Goal: Answer question/provide support

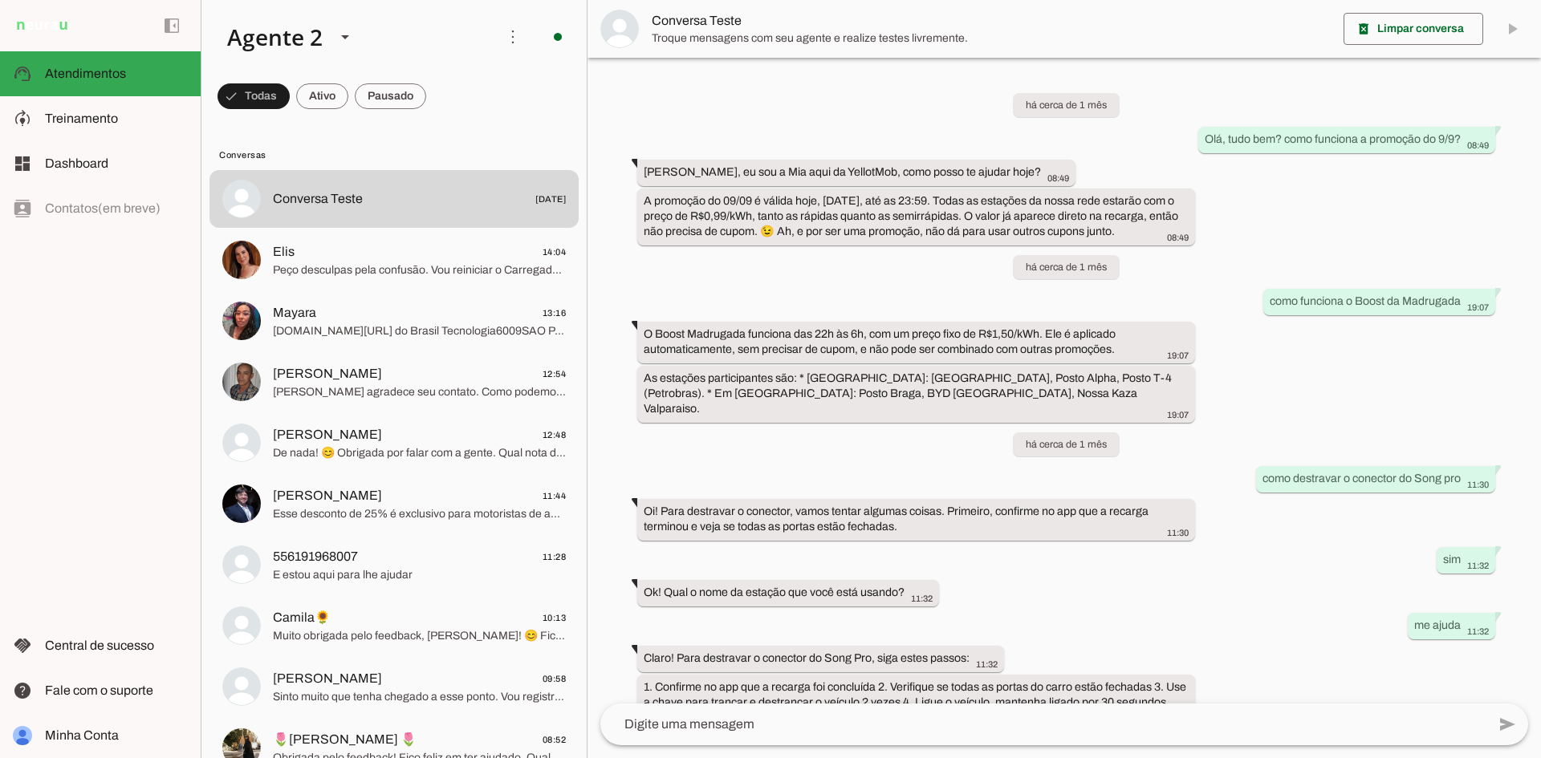
scroll to position [148, 0]
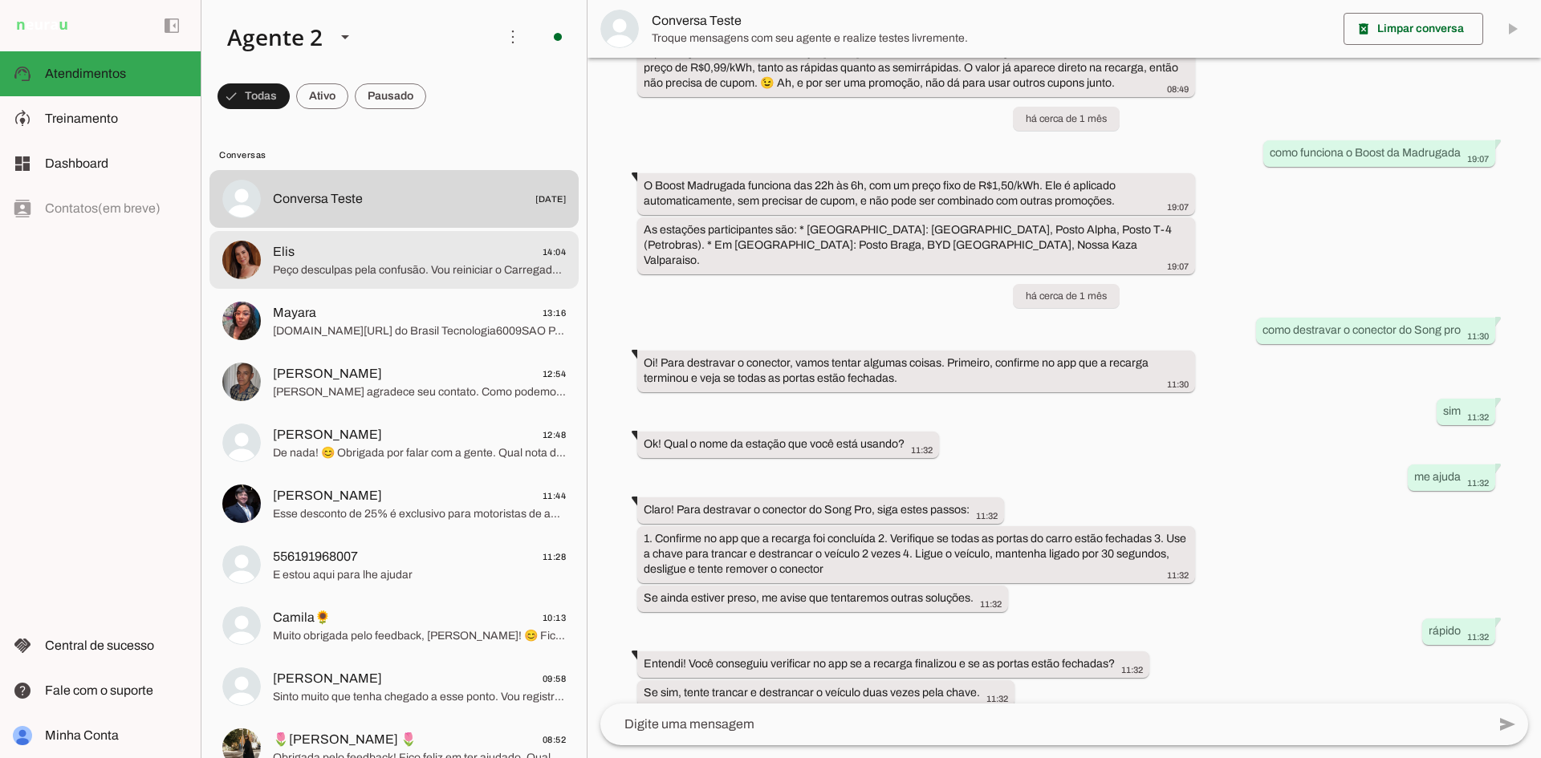
click at [392, 241] on div at bounding box center [419, 260] width 293 height 39
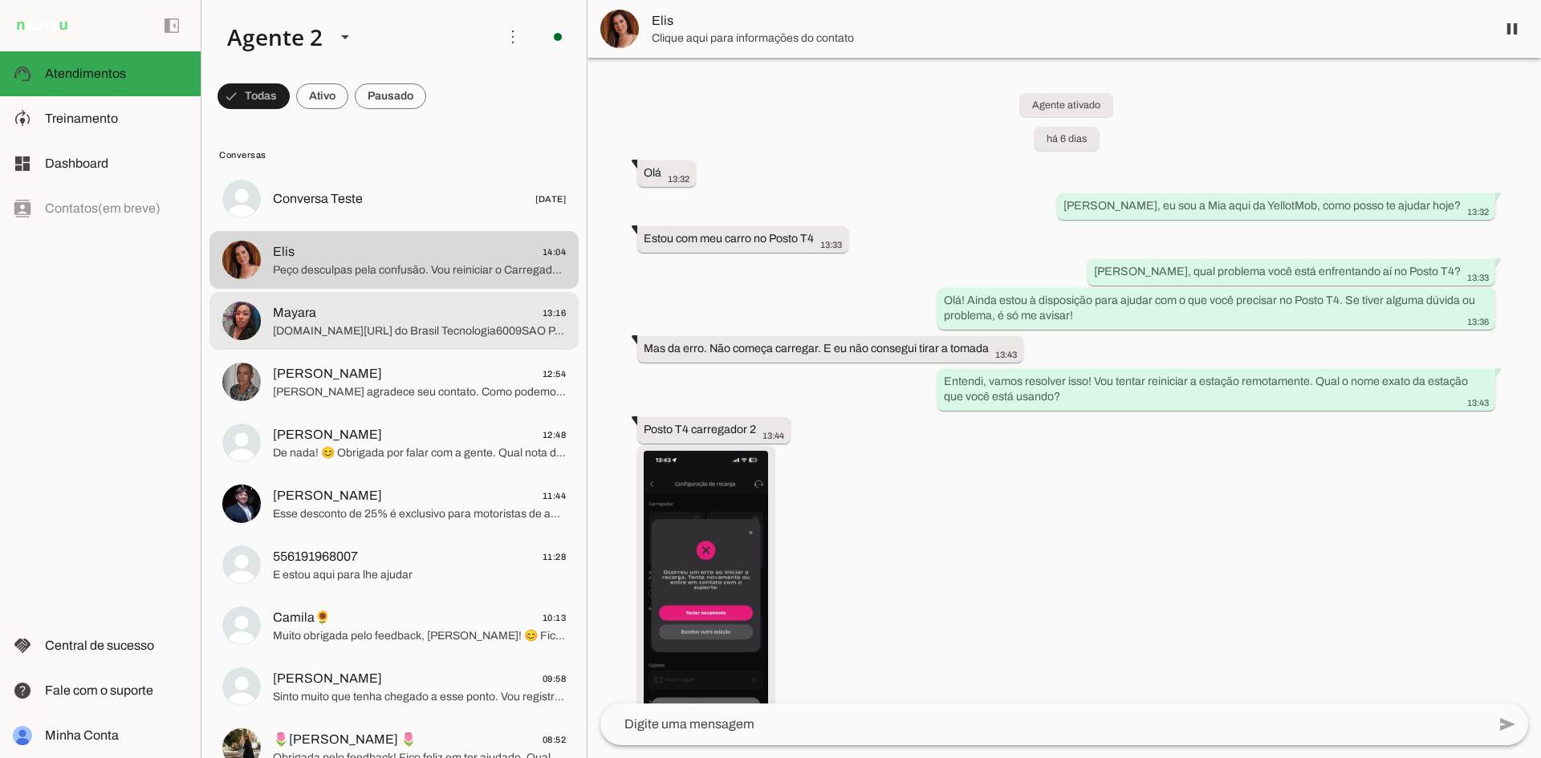
scroll to position [1380, 0]
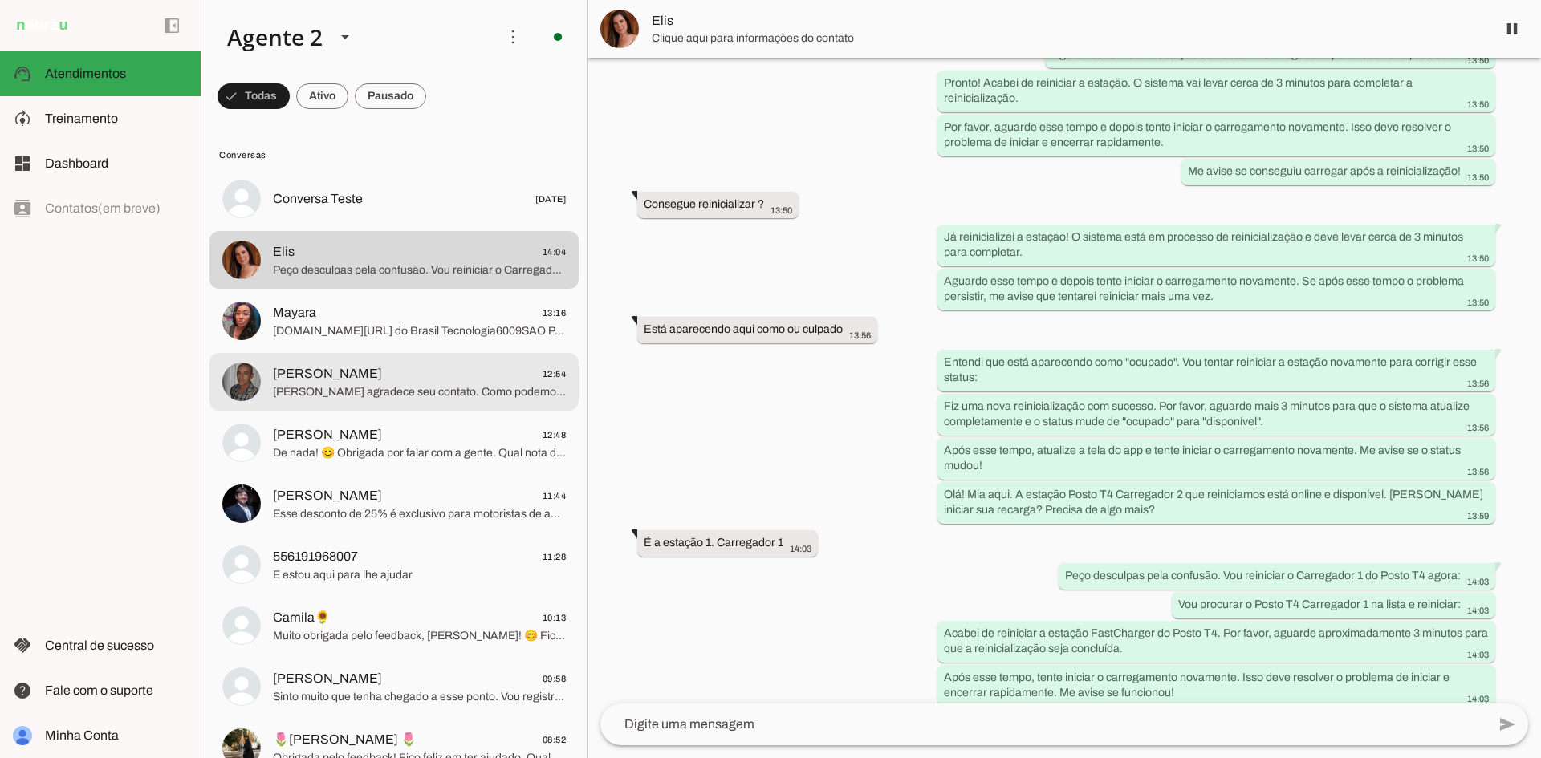
click at [396, 365] on span "[PERSON_NAME] 12:54" at bounding box center [419, 374] width 293 height 20
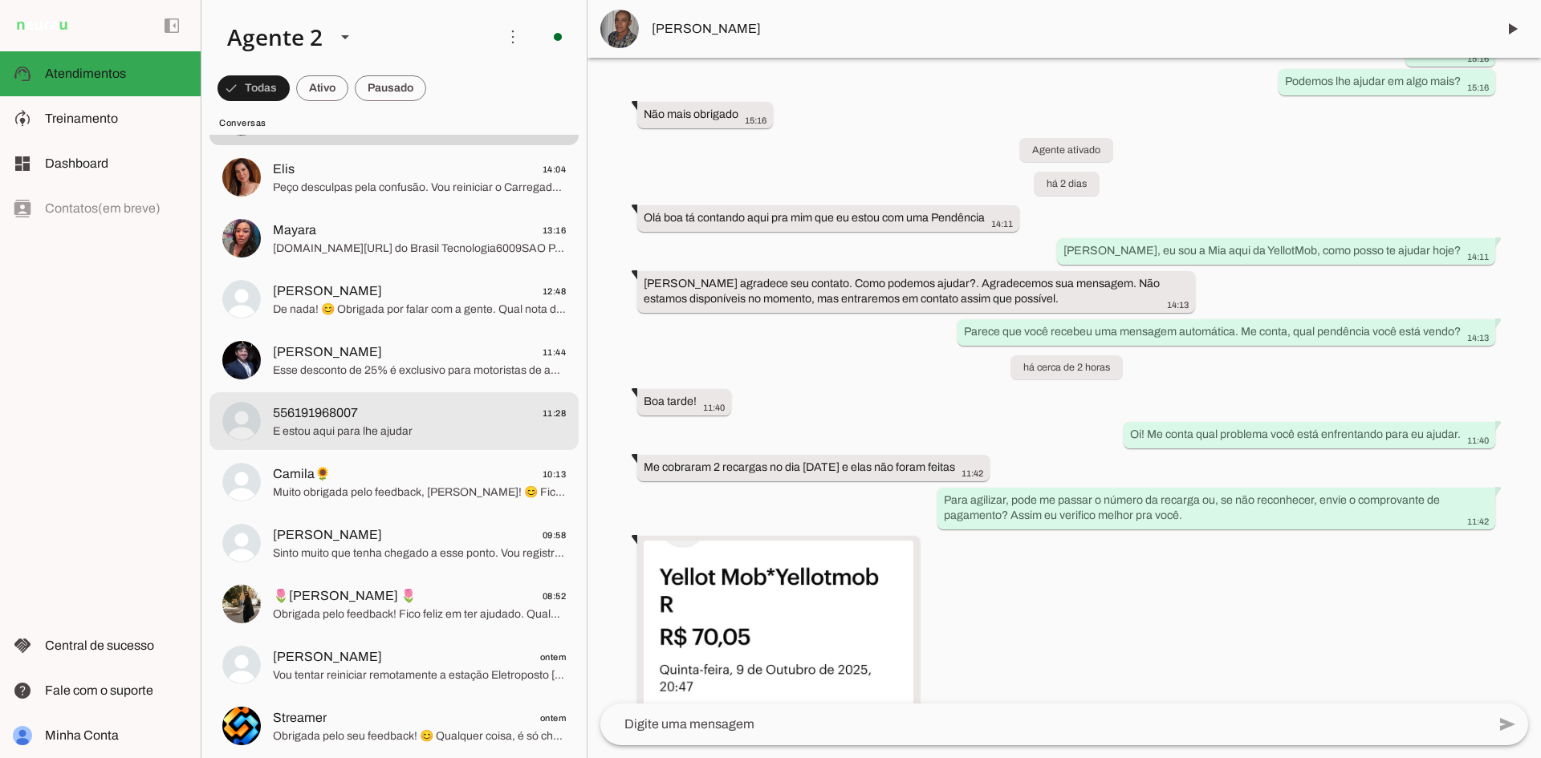
scroll to position [161, 0]
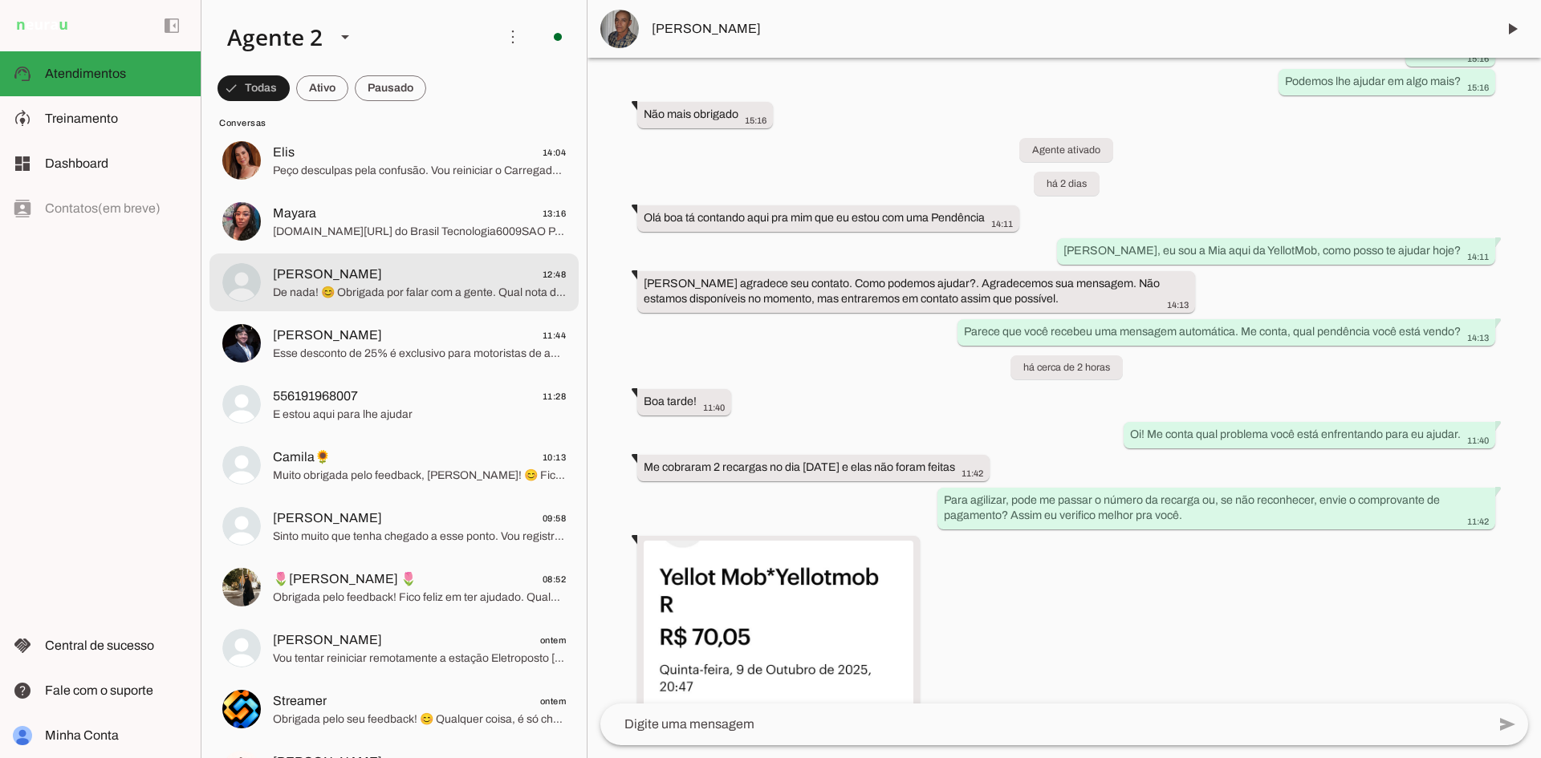
click at [404, 289] on span "De nada! 😊 Obrigada por falar com a gente. Qual nota de 0 a 5 você dá para o at…" at bounding box center [419, 293] width 293 height 16
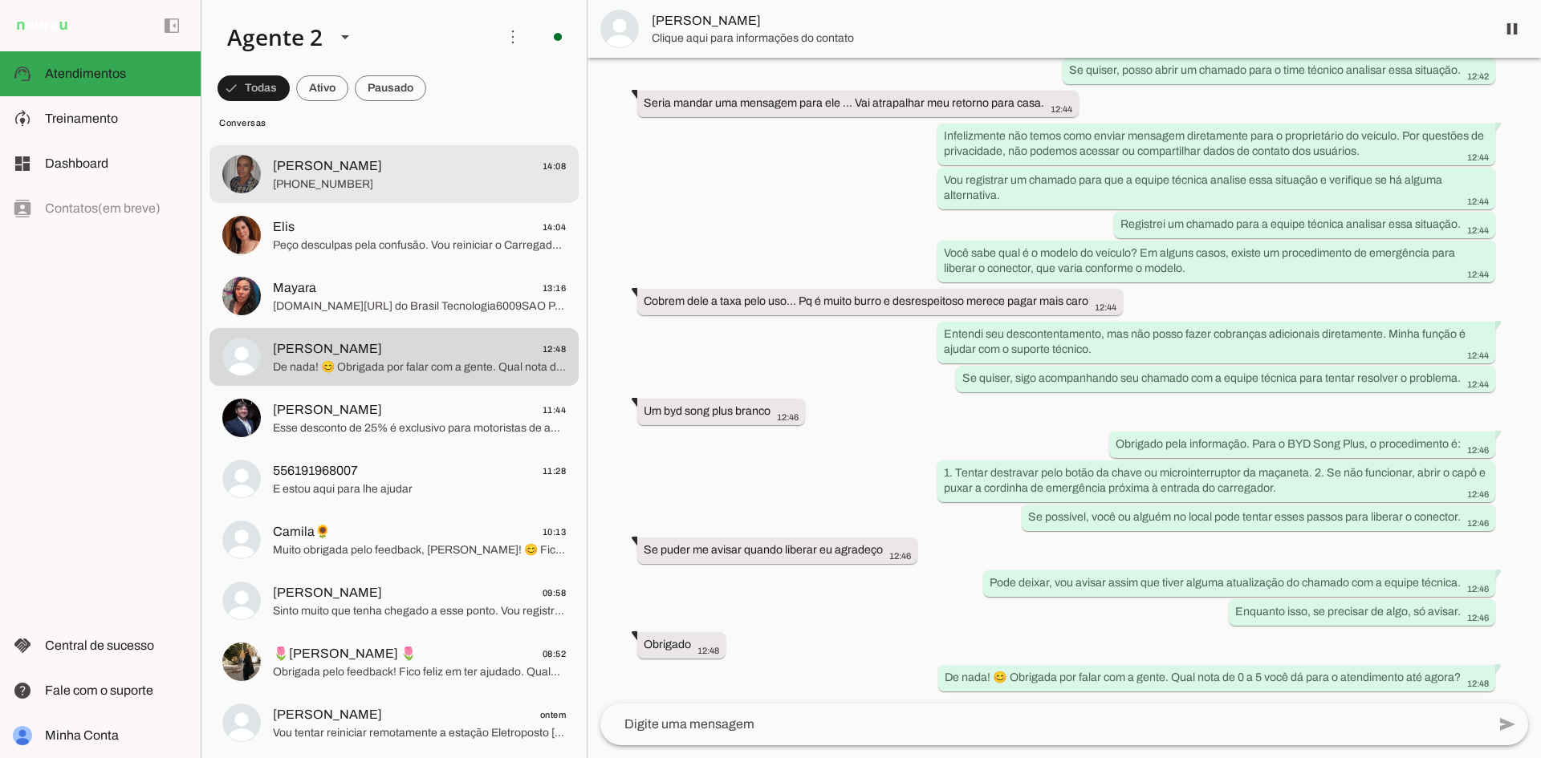
scroll to position [80, 0]
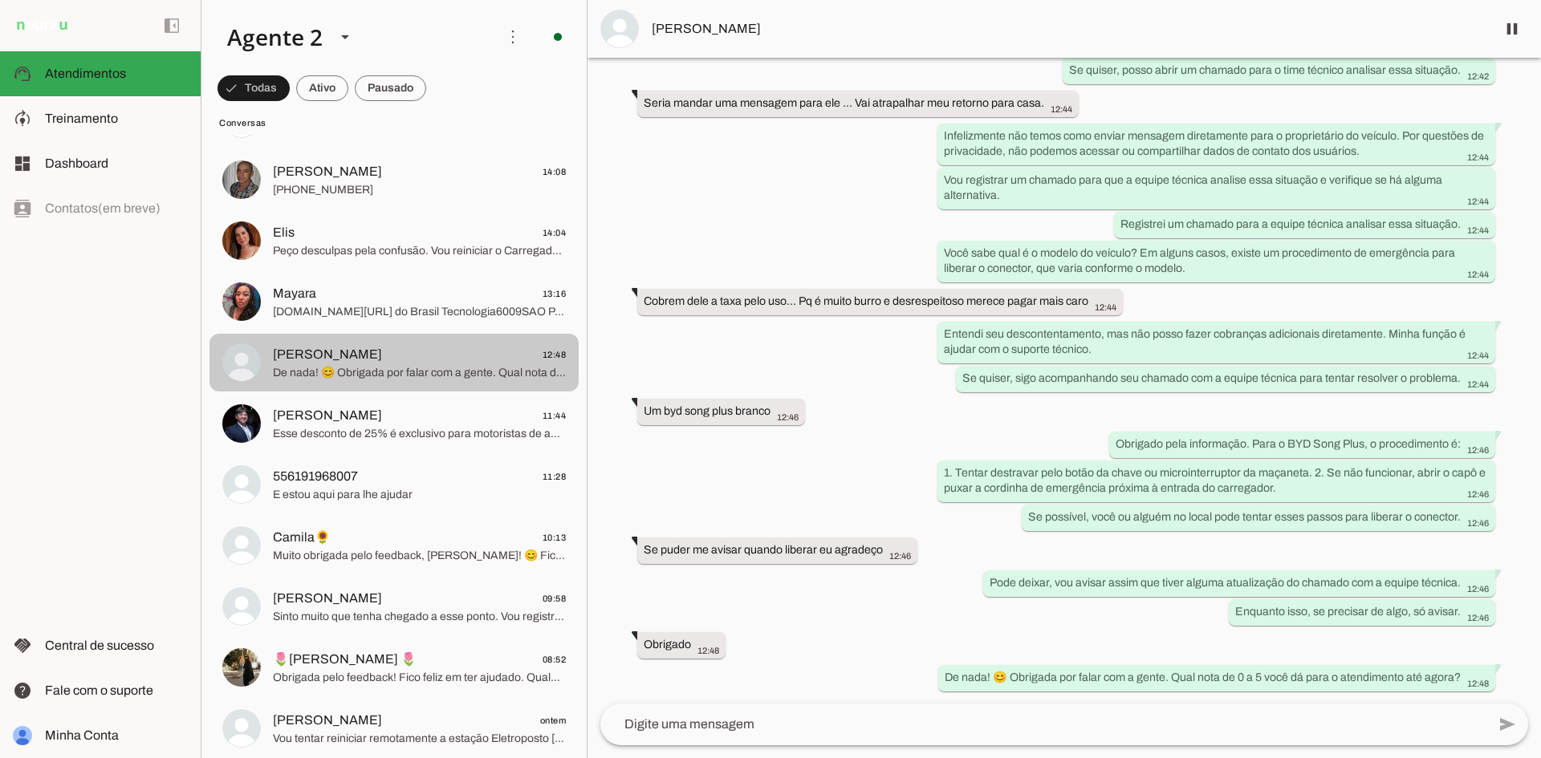
click at [407, 373] on span "De nada! 😊 Obrigada por falar com a gente. Qual nota de 0 a 5 você dá para o at…" at bounding box center [419, 373] width 293 height 16
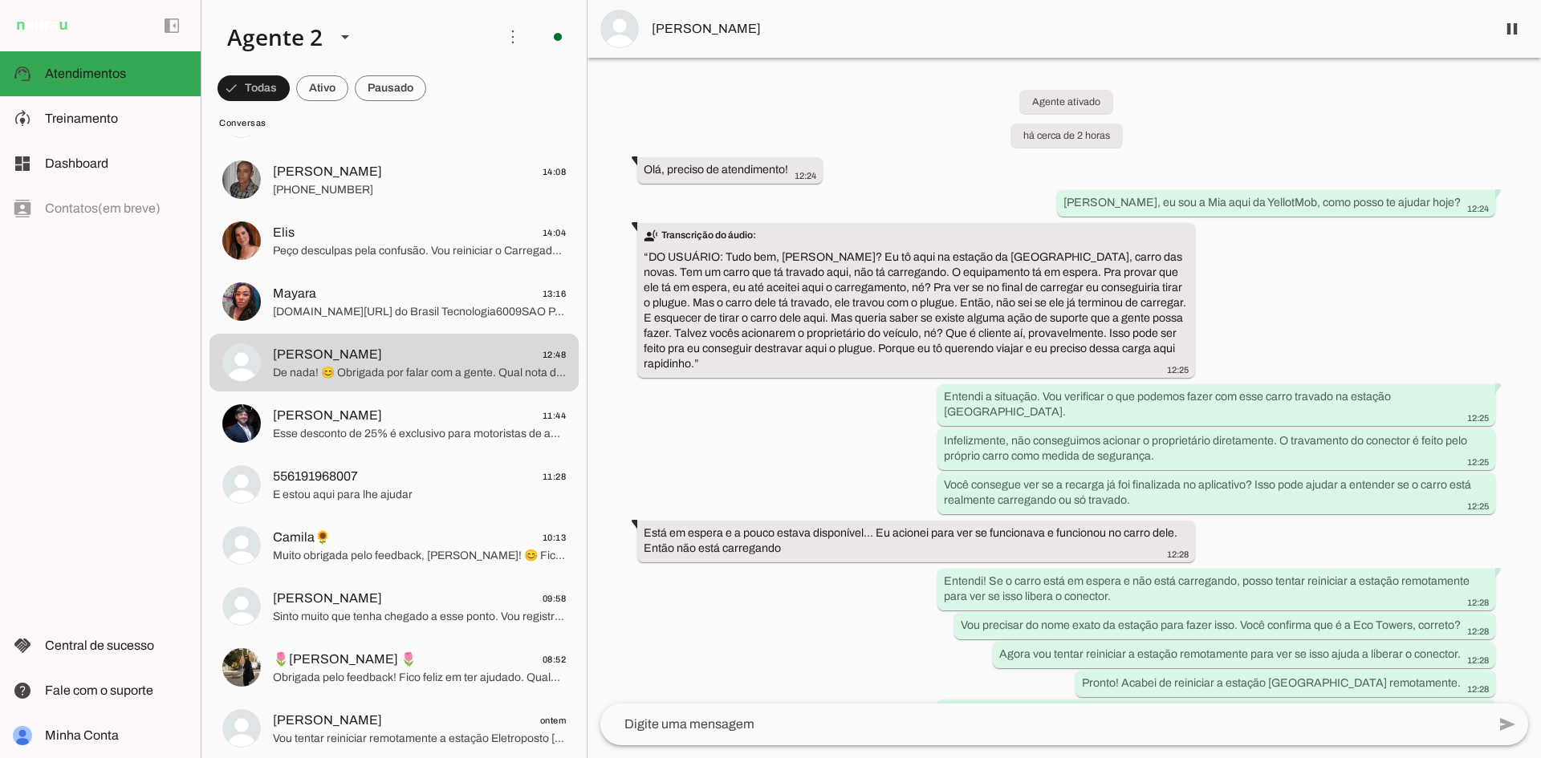
scroll to position [0, 0]
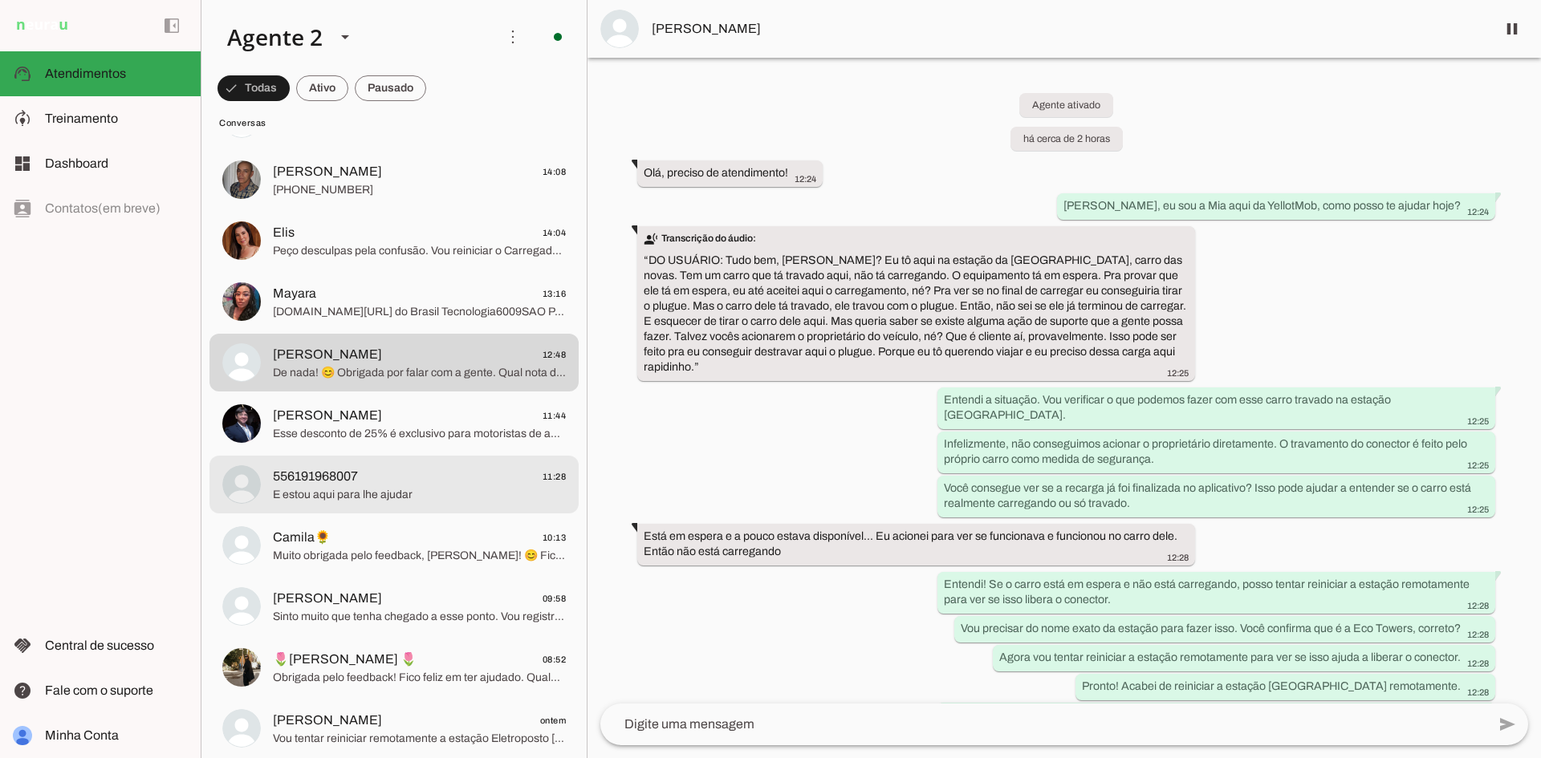
click at [433, 491] on span "E estou aqui para lhe ajudar" at bounding box center [419, 495] width 293 height 16
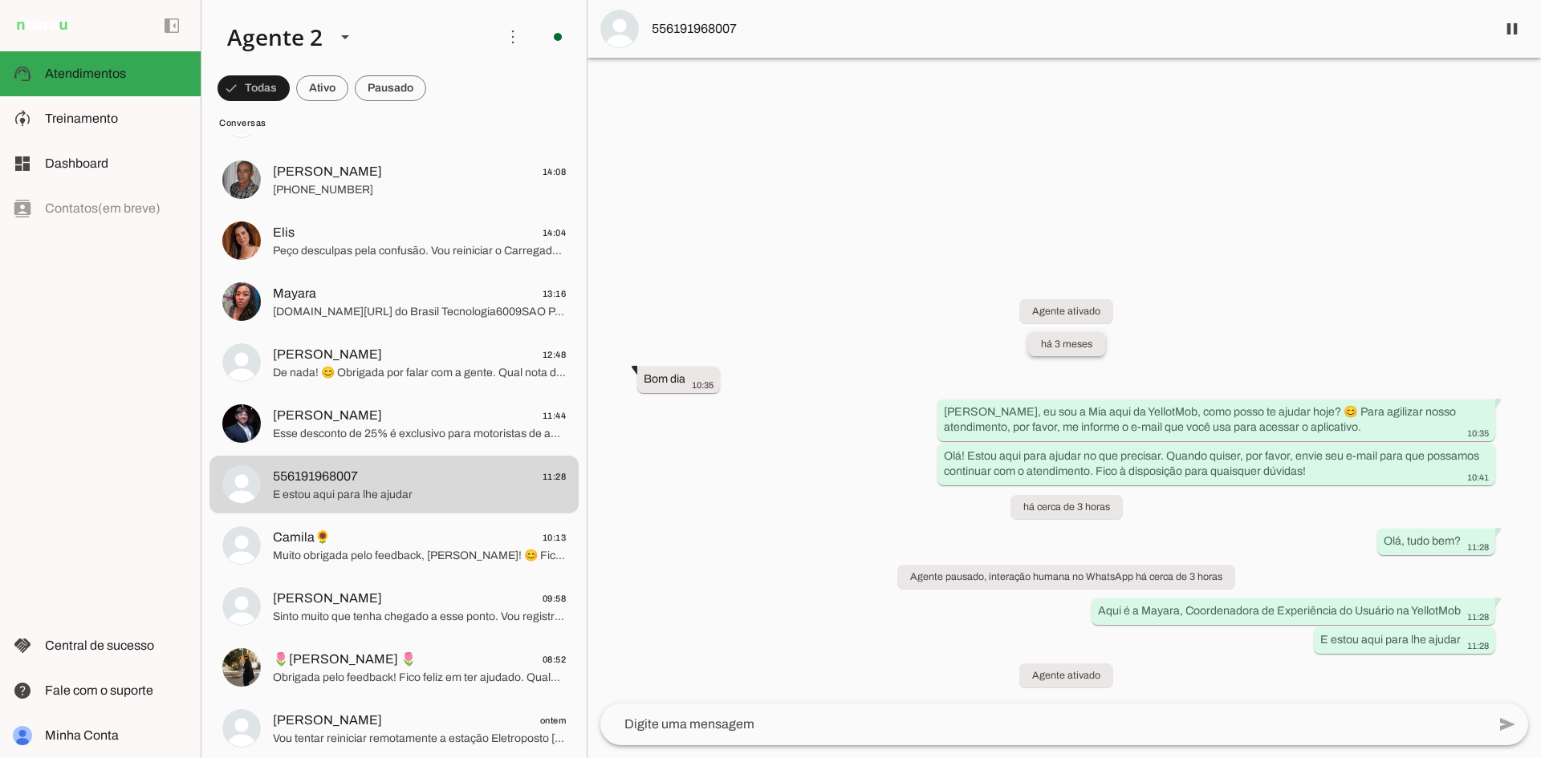
click at [1062, 350] on whatsapp-system-message-bubble "há 3 meses" at bounding box center [1066, 344] width 77 height 24
click at [704, 25] on span "556191968007" at bounding box center [1067, 28] width 831 height 19
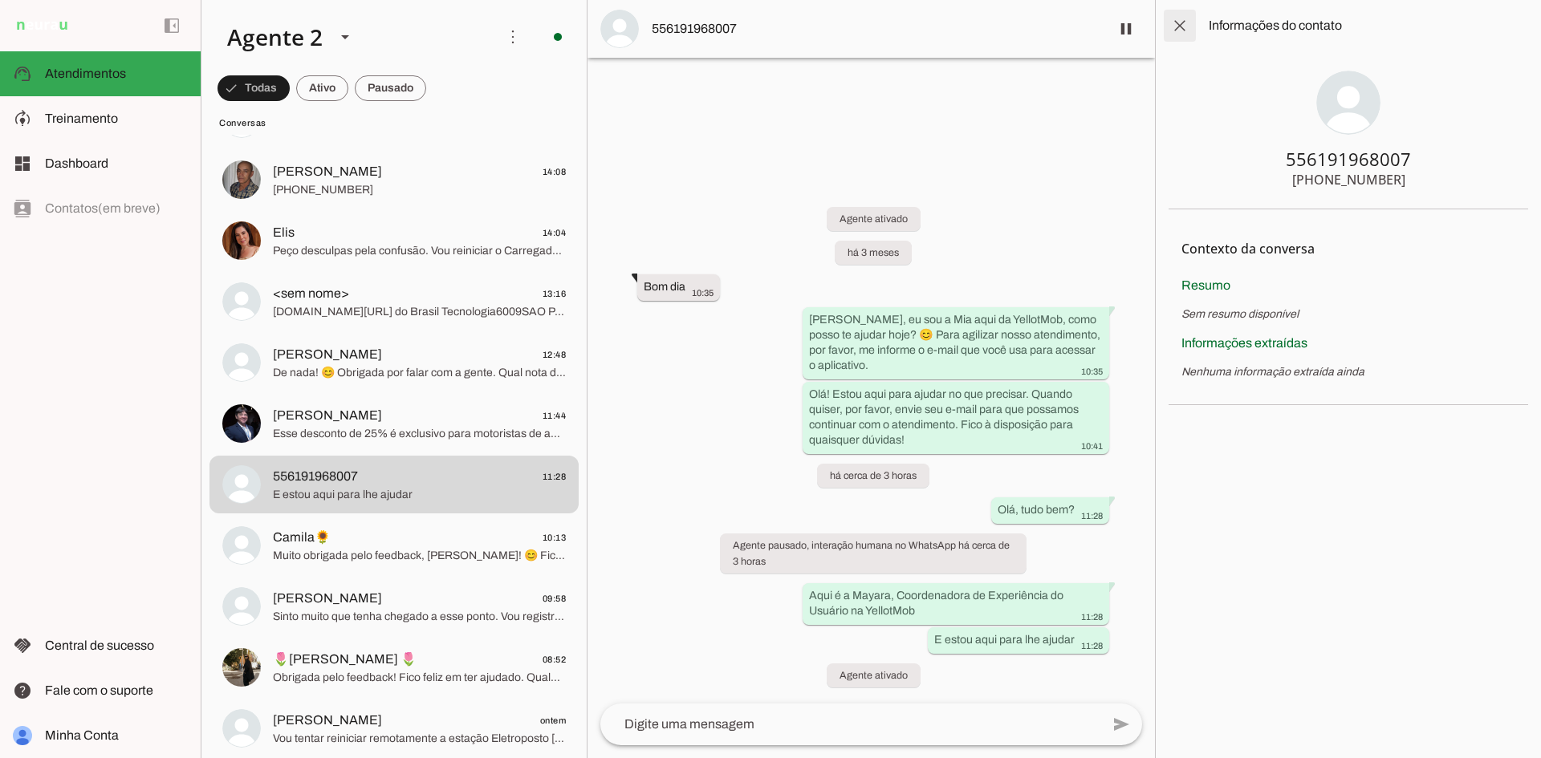
click at [1177, 28] on span at bounding box center [1179, 25] width 39 height 39
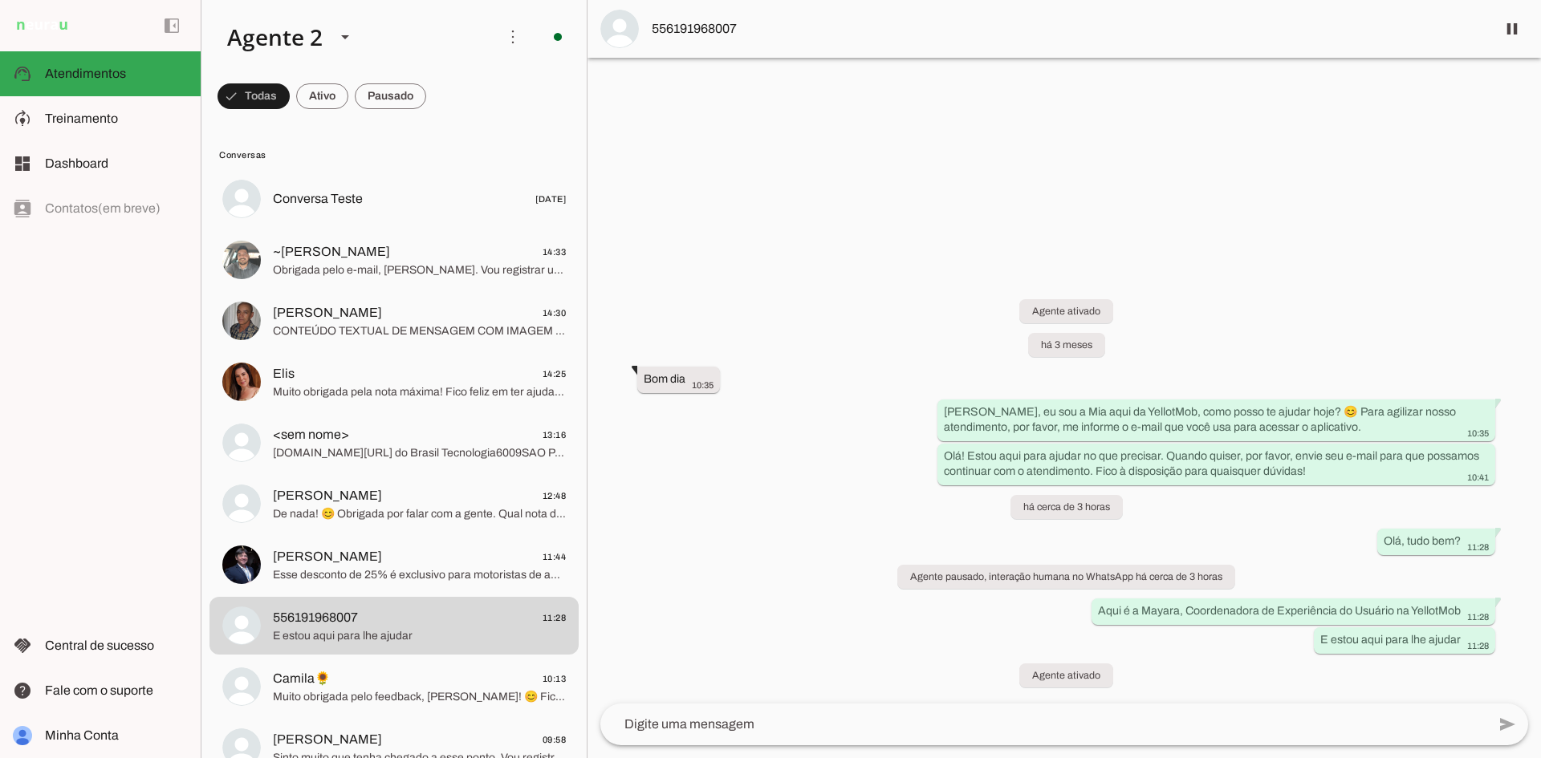
click at [368, 91] on span at bounding box center [390, 96] width 71 height 39
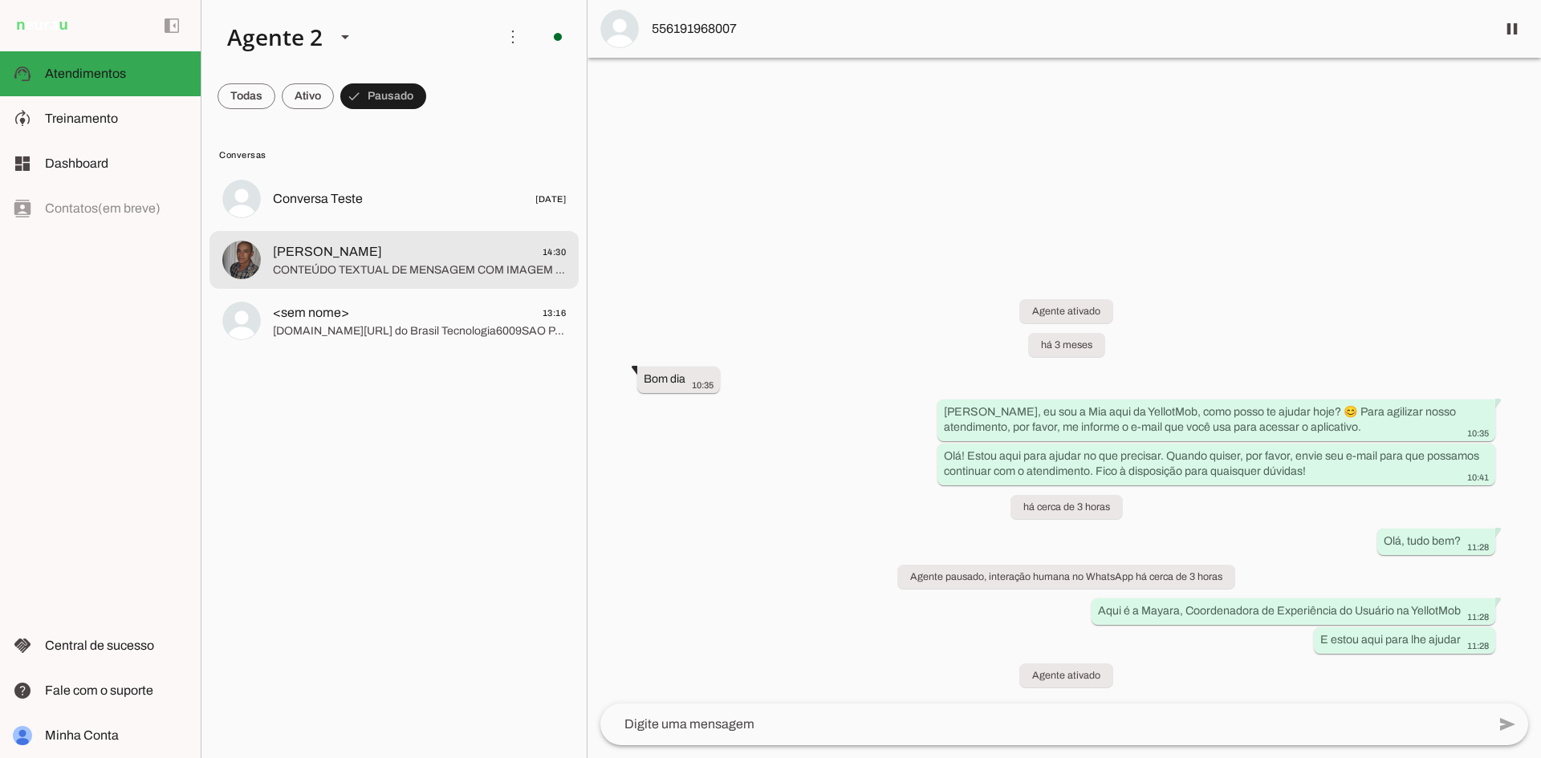
click at [442, 262] on span "CONTEÚDO TEXTUAL DE MENSAGEM COM IMAGEM (URL [URL][DOMAIN_NAME]) :" at bounding box center [419, 270] width 293 height 16
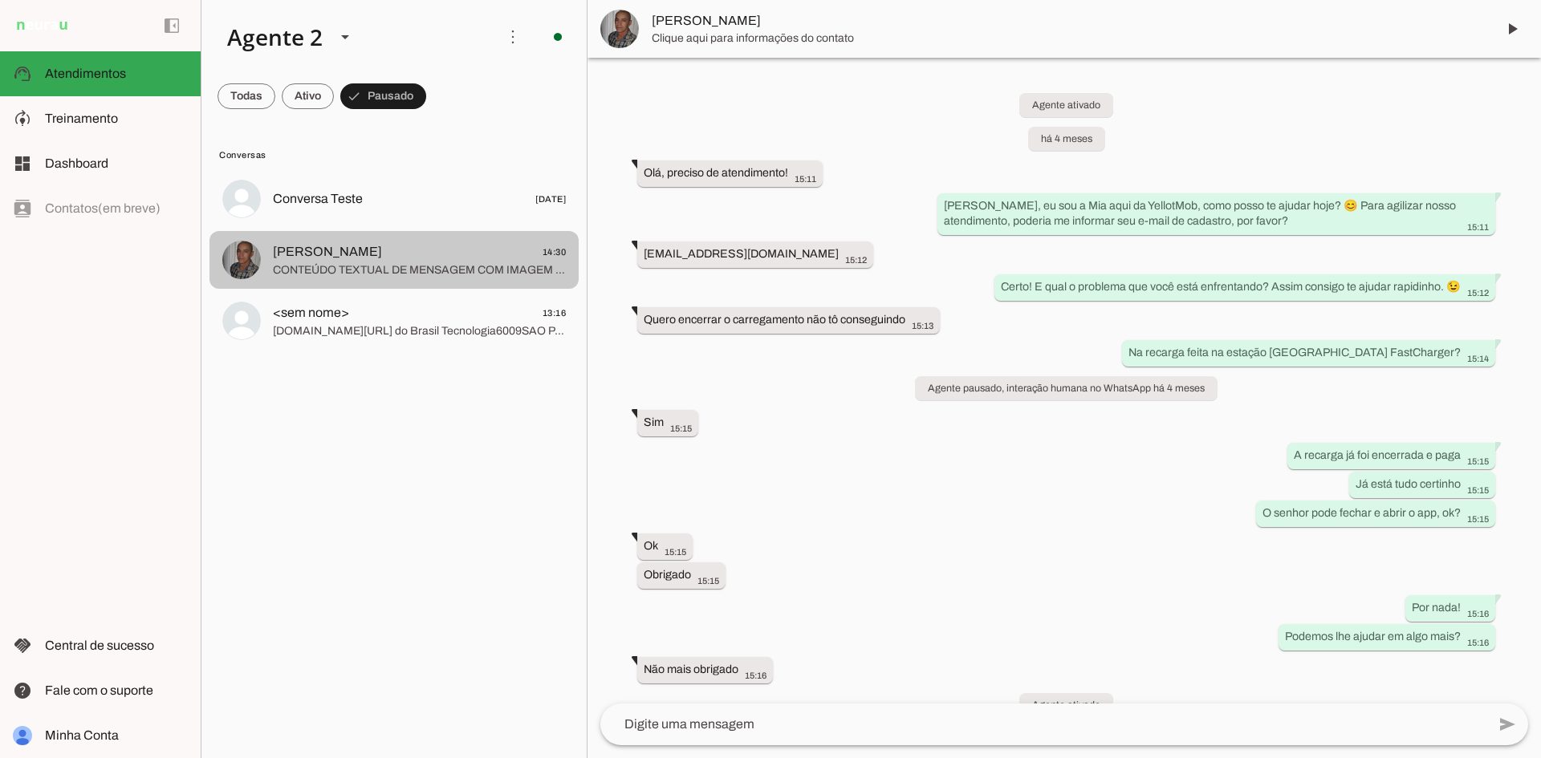
scroll to position [1907, 0]
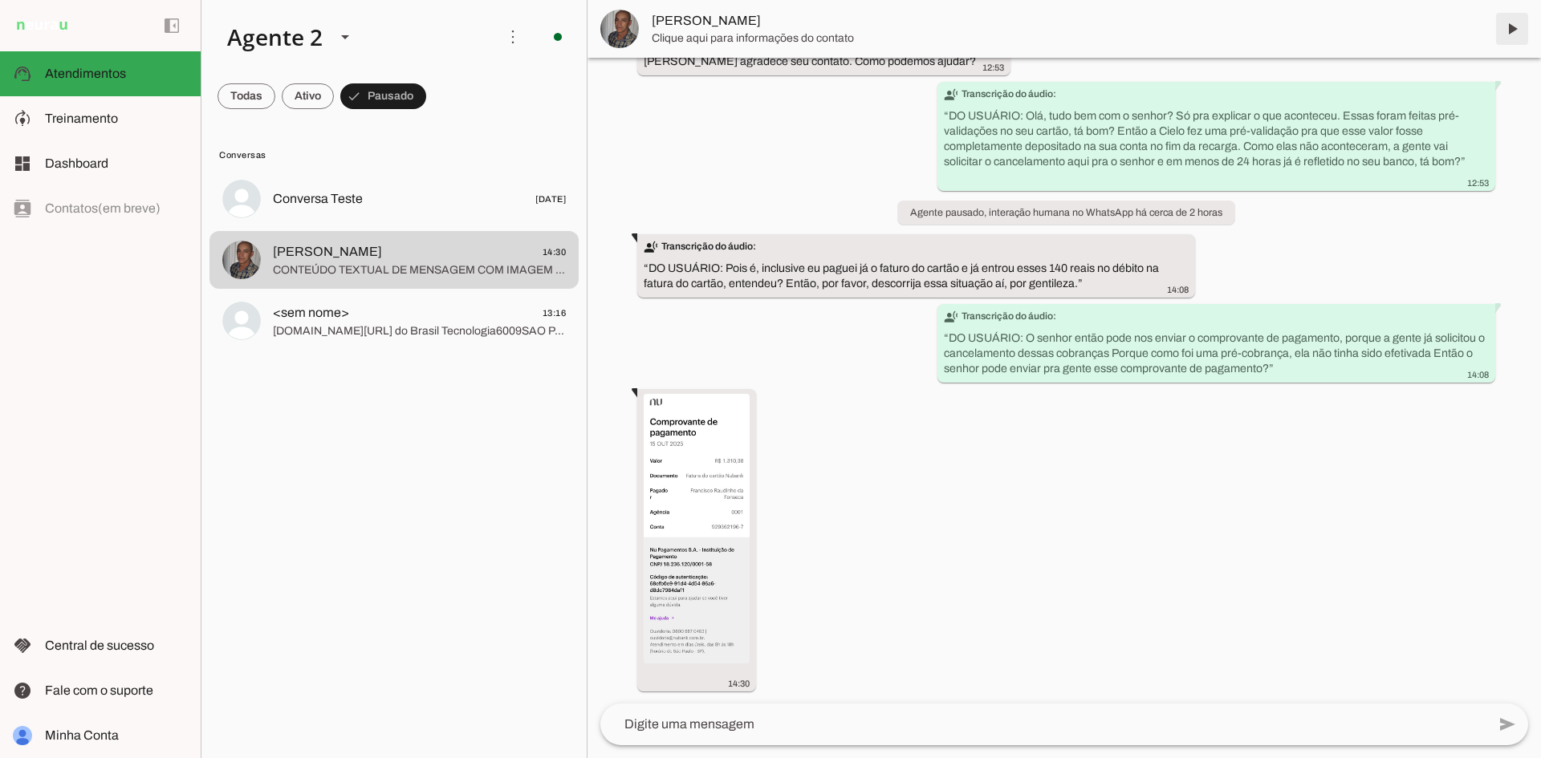
click at [1516, 23] on span at bounding box center [1512, 29] width 39 height 39
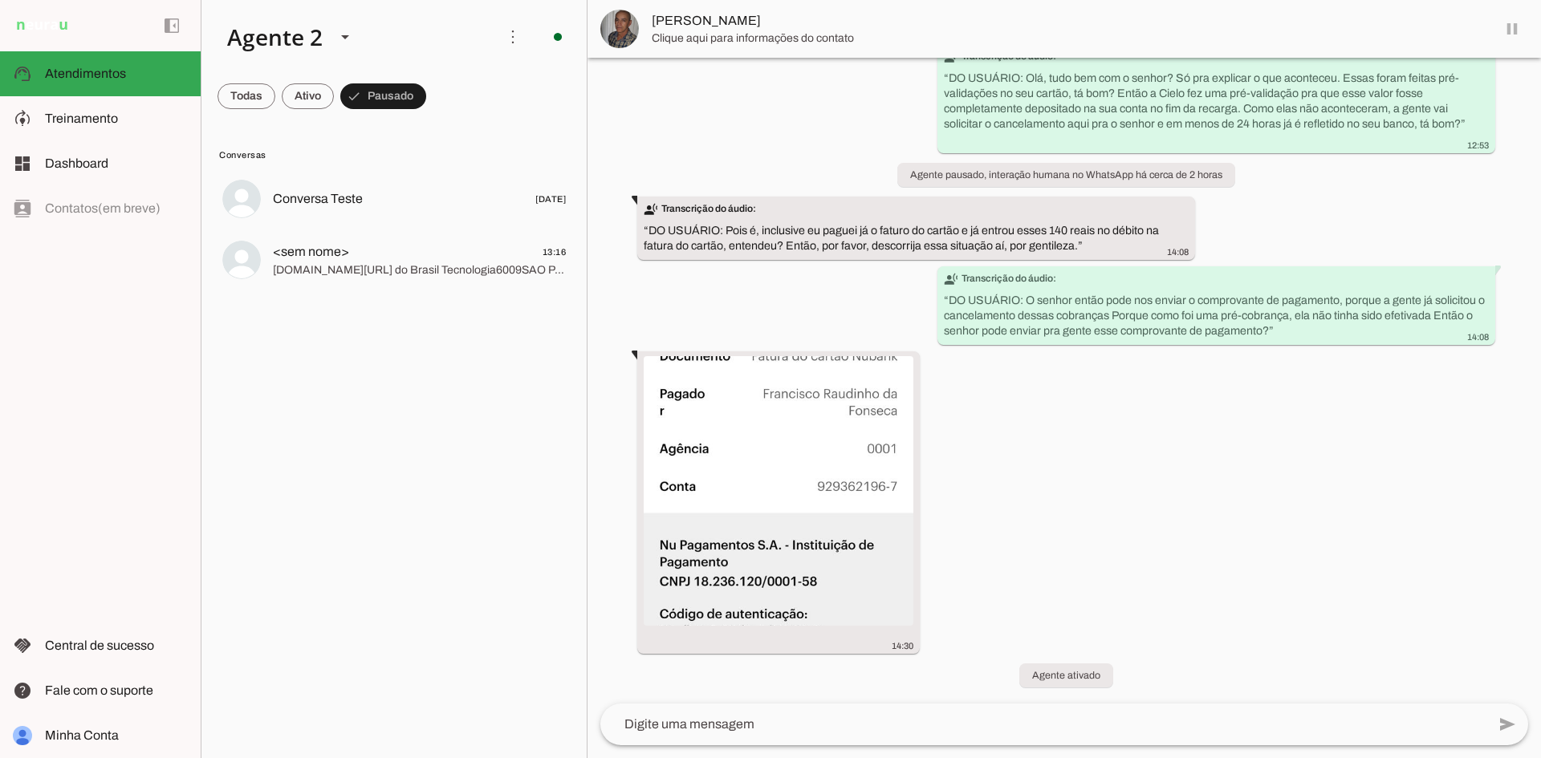
scroll to position [1945, 0]
click at [743, 449] on img at bounding box center [779, 491] width 270 height 270
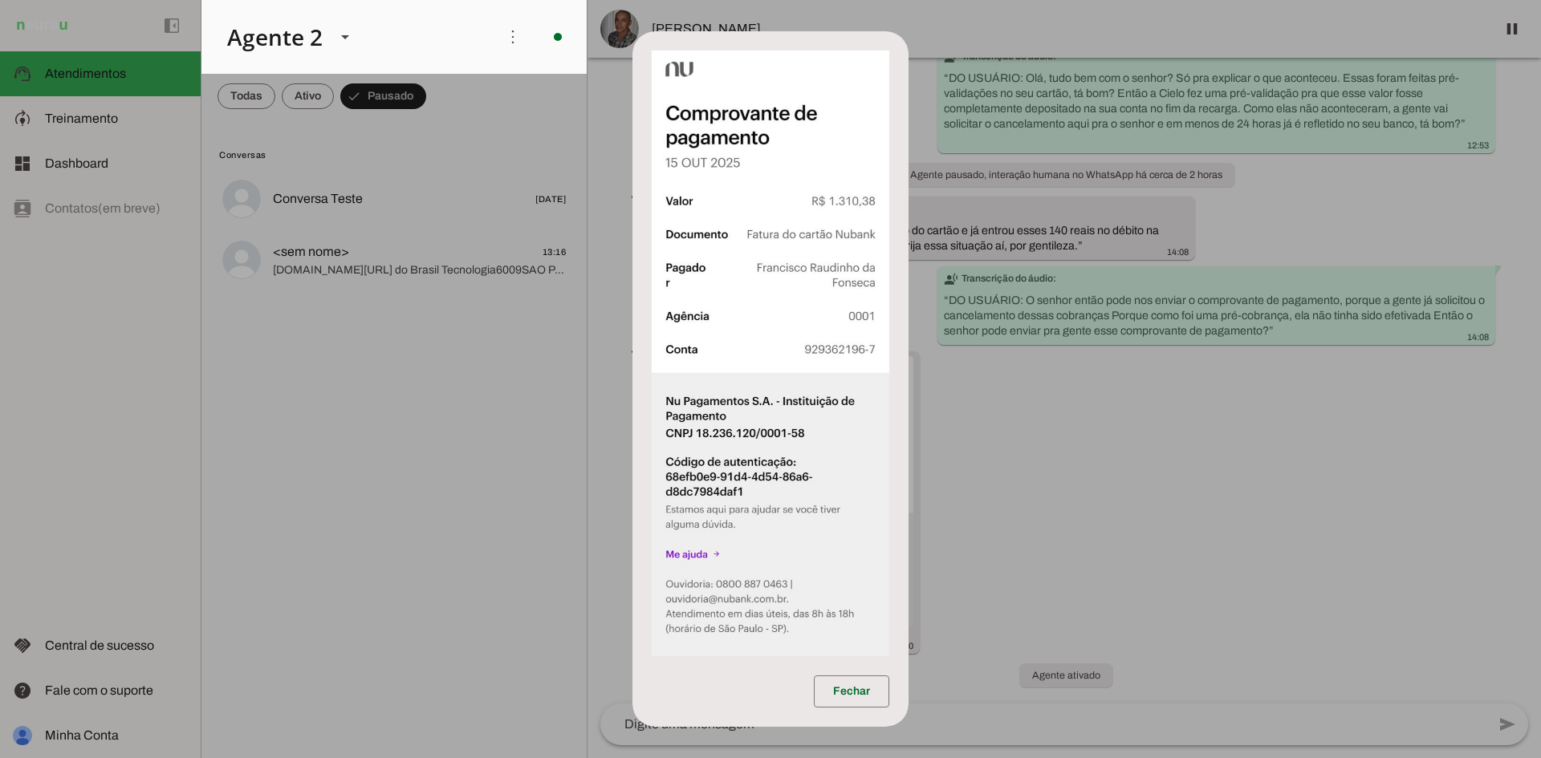
click at [908, 452] on dialog "Fechar" at bounding box center [770, 379] width 276 height 697
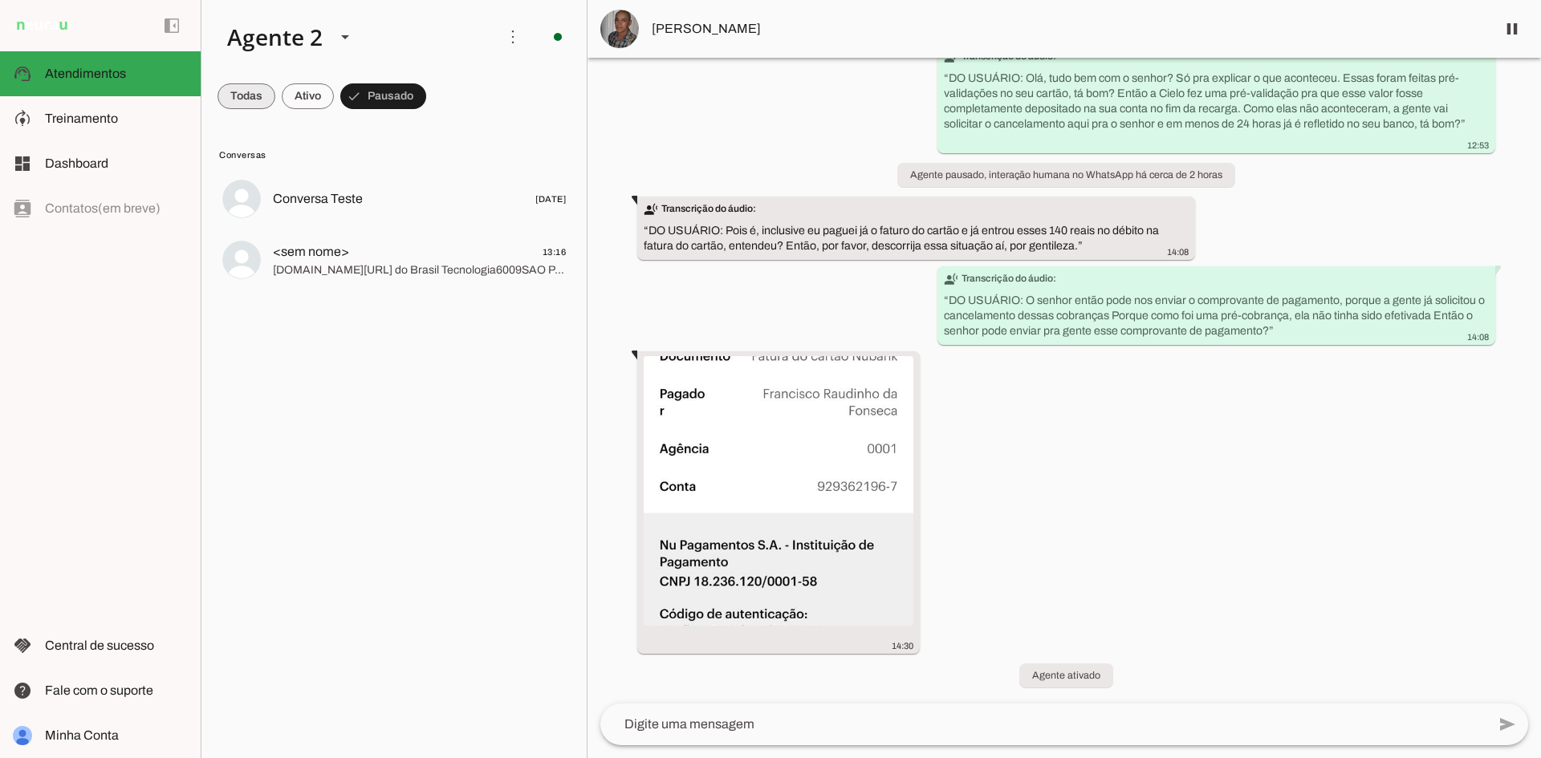
click at [230, 88] on span at bounding box center [246, 96] width 58 height 39
